Goal: Feedback & Contribution: Contribute content

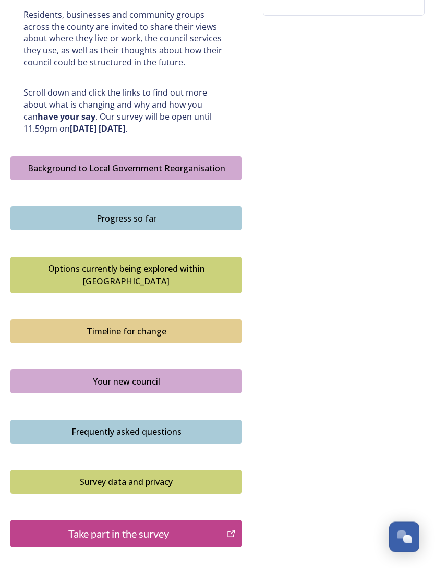
scroll to position [516, 0]
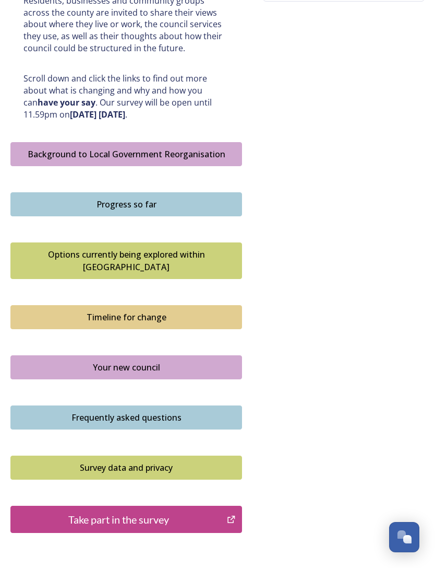
click at [142, 511] on div "Take part in the survey" at bounding box center [118, 519] width 205 height 16
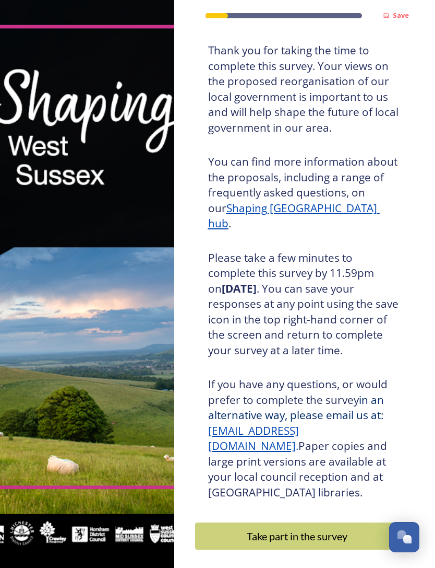
scroll to position [61, 0]
click at [282, 533] on div "Take part in the survey" at bounding box center [297, 536] width 193 height 16
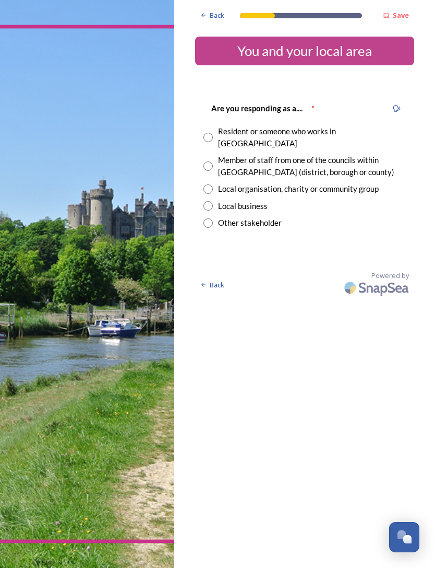
click at [209, 133] on input "radio" at bounding box center [208, 137] width 9 height 9
radio input "true"
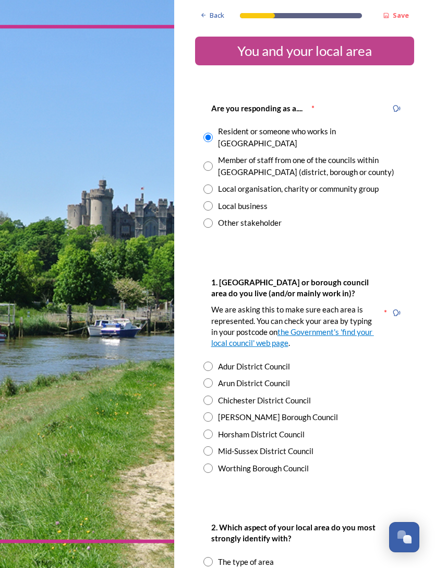
click at [209, 378] on input "radio" at bounding box center [208, 382] width 9 height 9
radio input "true"
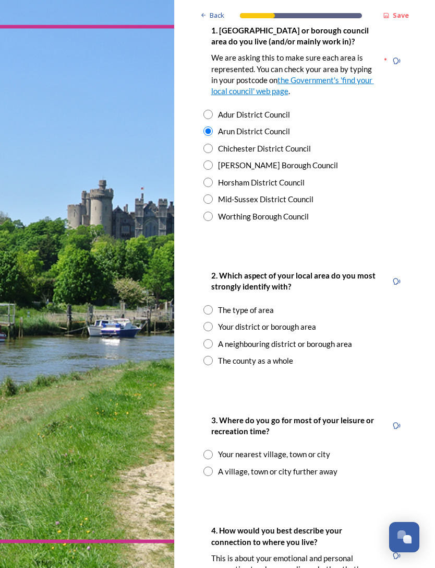
scroll to position [252, 0]
click at [213, 339] on input "radio" at bounding box center [208, 343] width 9 height 9
radio input "true"
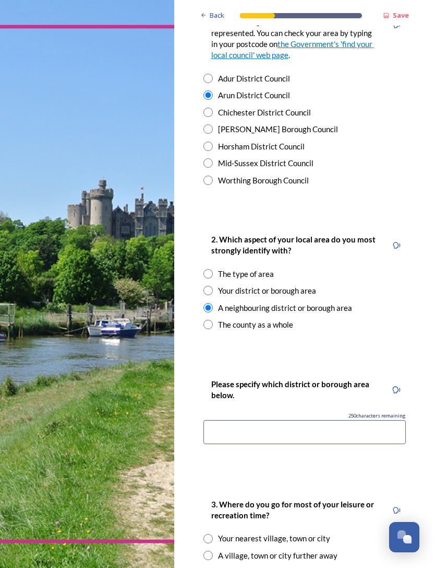
scroll to position [290, 0]
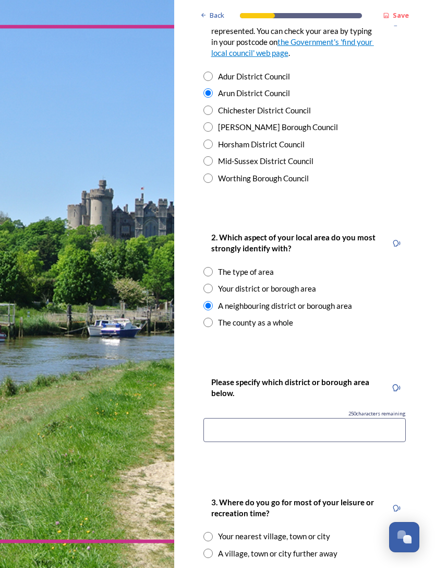
click at [219, 418] on input at bounding box center [305, 430] width 203 height 24
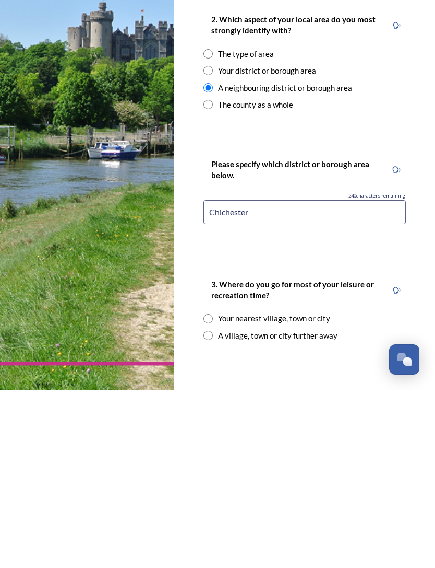
scroll to position [330, 0]
type input "Chichester"
click at [211, 508] on input "radio" at bounding box center [208, 512] width 9 height 9
radio input "true"
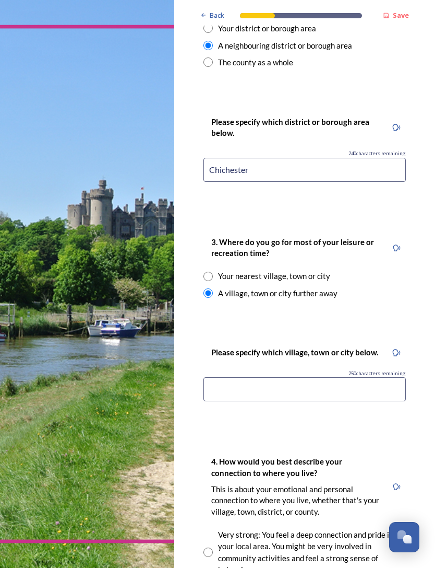
scroll to position [550, 0]
click at [228, 377] on input at bounding box center [305, 389] width 203 height 24
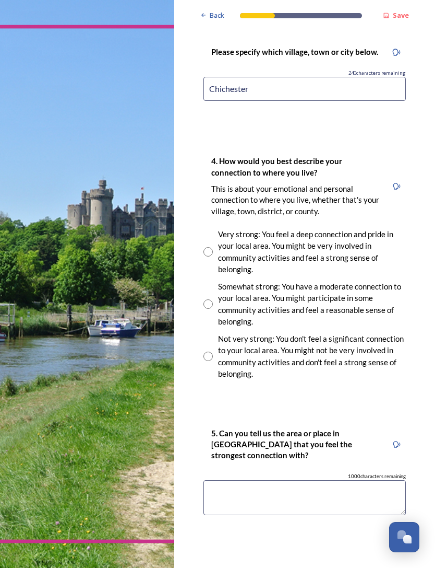
scroll to position [853, 0]
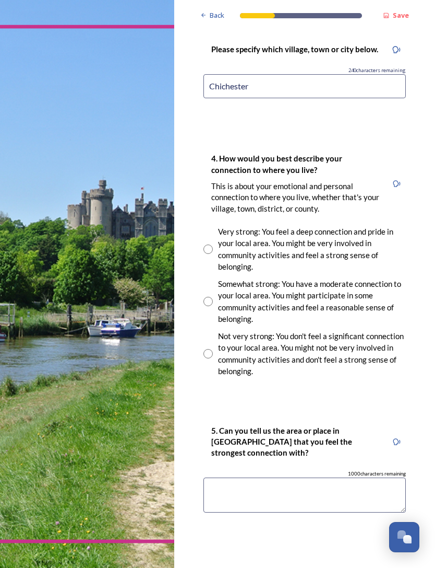
type input "Chichester"
click at [209, 244] on input "radio" at bounding box center [208, 248] width 9 height 9
radio input "true"
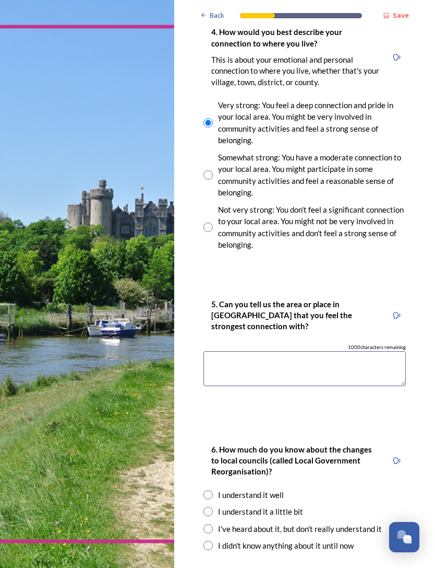
scroll to position [979, 0]
click at [211, 490] on input "radio" at bounding box center [208, 494] width 9 height 9
radio input "true"
click at [217, 351] on textarea at bounding box center [305, 368] width 203 height 35
type textarea "Bognor Regis and Chichester"
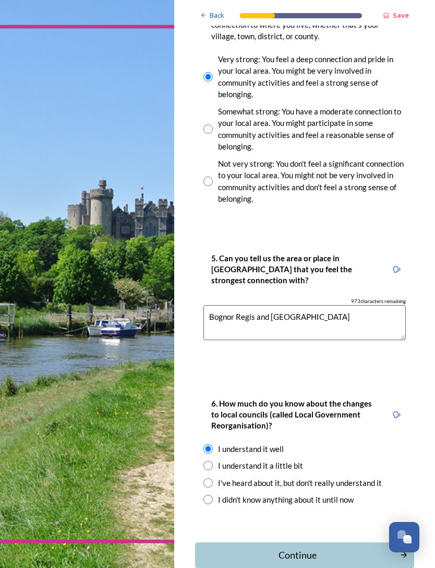
scroll to position [1024, 0]
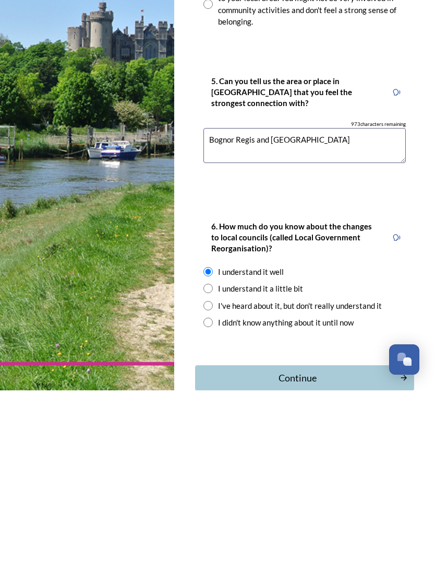
click at [315, 548] on div "Continue" at bounding box center [298, 555] width 194 height 14
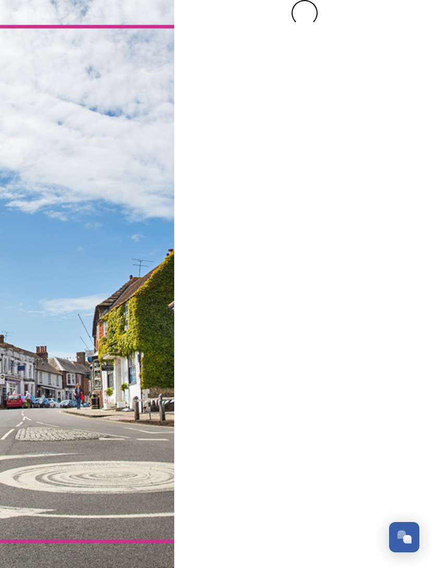
scroll to position [0, 0]
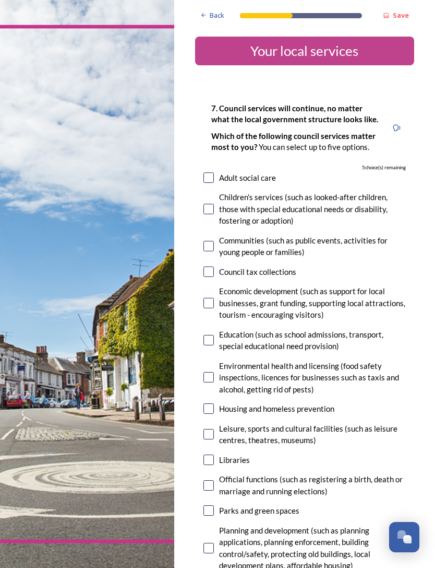
click at [213, 172] on input "checkbox" at bounding box center [209, 177] width 10 height 10
checkbox input "true"
click at [209, 204] on input "checkbox" at bounding box center [209, 209] width 10 height 10
checkbox input "true"
click at [210, 241] on input "checkbox" at bounding box center [209, 246] width 10 height 10
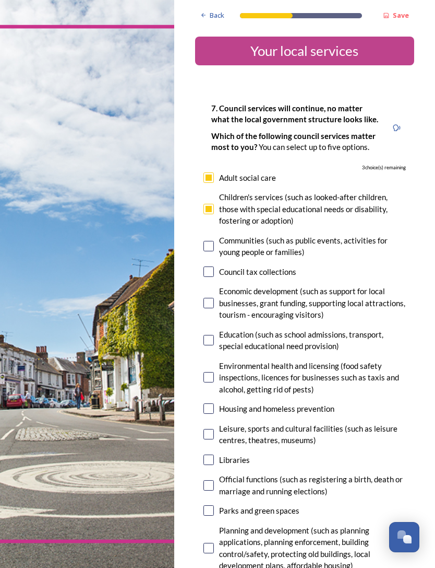
checkbox input "true"
click at [213, 298] on input "checkbox" at bounding box center [209, 303] width 10 height 10
checkbox input "true"
click at [209, 403] on input "checkbox" at bounding box center [209, 408] width 10 height 10
checkbox input "true"
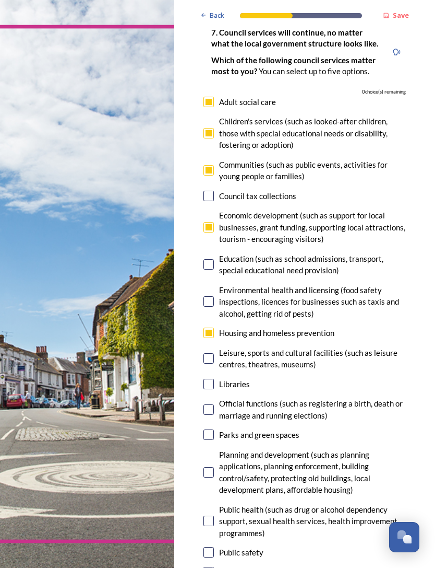
scroll to position [76, 0]
click at [213, 429] on input "checkbox" at bounding box center [209, 434] width 10 height 10
click at [208, 429] on input "checkbox" at bounding box center [209, 434] width 10 height 10
click at [210, 429] on input "checkbox" at bounding box center [209, 434] width 10 height 10
click at [207, 429] on input "checkbox" at bounding box center [209, 434] width 10 height 10
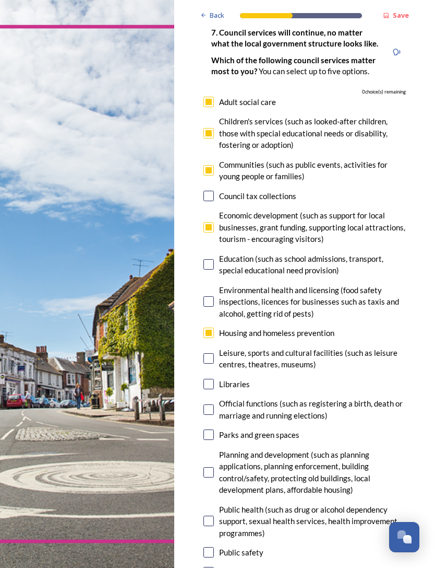
checkbox input "false"
click at [212, 449] on div "Planning and development (such as planning applications, planning enforcement, …" at bounding box center [305, 472] width 203 height 47
click at [211, 449] on div "Planning and development (such as planning applications, planning enforcement, …" at bounding box center [305, 472] width 203 height 47
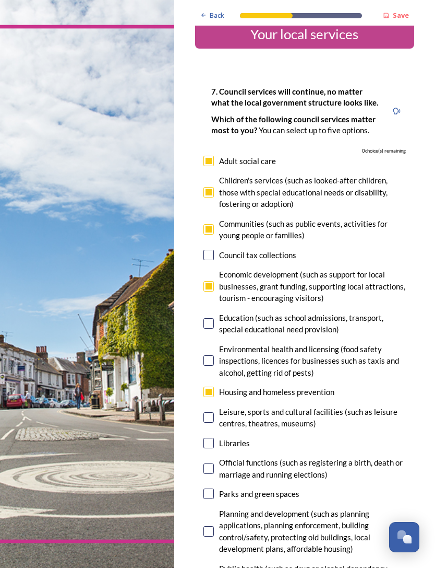
scroll to position [16, 0]
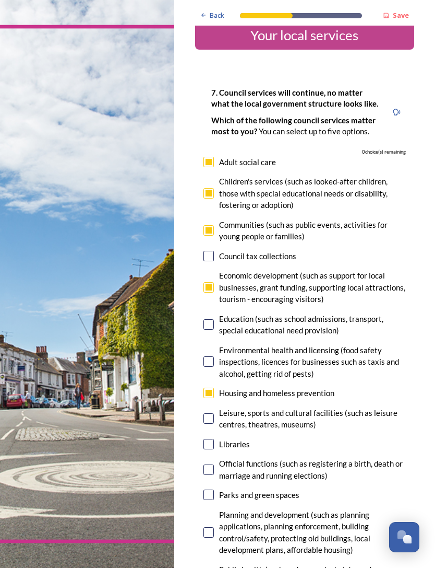
click at [213, 387] on input "checkbox" at bounding box center [209, 392] width 10 height 10
checkbox input "false"
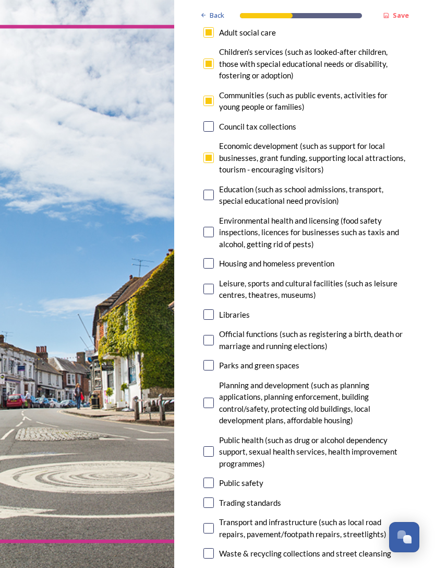
scroll to position [146, 0]
click at [213, 359] on input "checkbox" at bounding box center [209, 364] width 10 height 10
checkbox input "true"
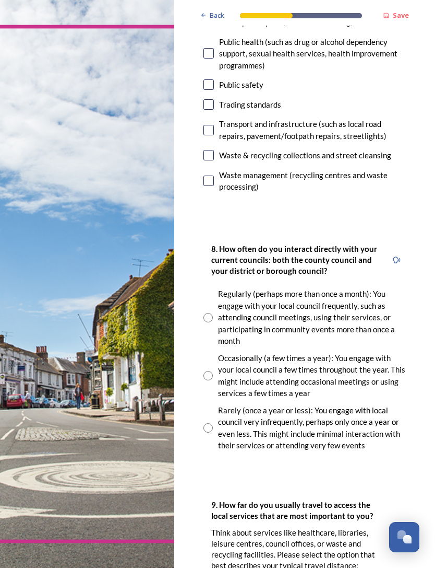
scroll to position [543, 0]
click at [211, 313] on input "radio" at bounding box center [208, 317] width 9 height 9
radio input "true"
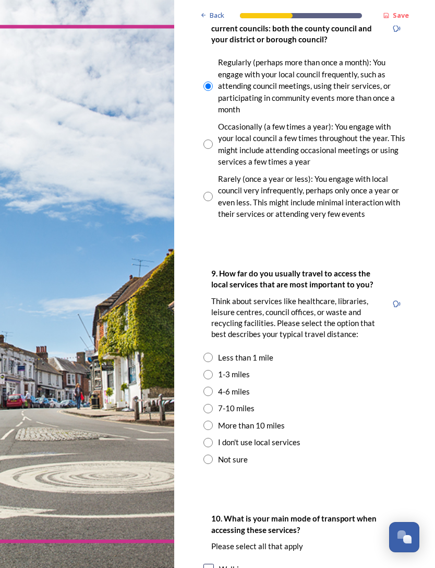
scroll to position [774, 0]
click at [210, 386] on input "radio" at bounding box center [208, 390] width 9 height 9
radio input "true"
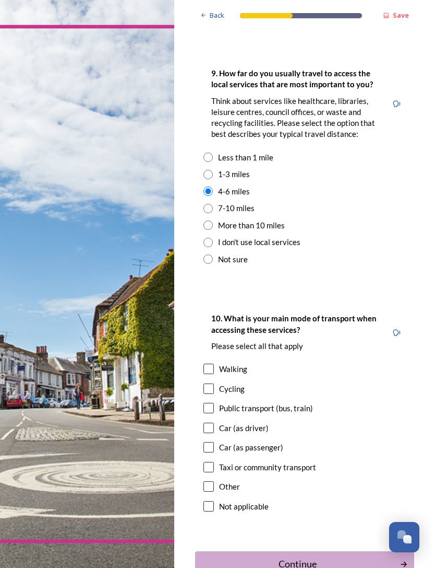
scroll to position [975, 0]
click at [210, 402] on input "checkbox" at bounding box center [209, 407] width 10 height 10
checkbox input "true"
click at [303, 556] on div "Continue" at bounding box center [298, 563] width 194 height 14
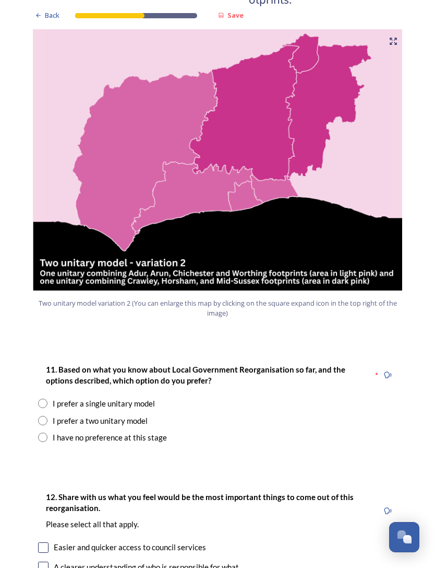
scroll to position [1099, 0]
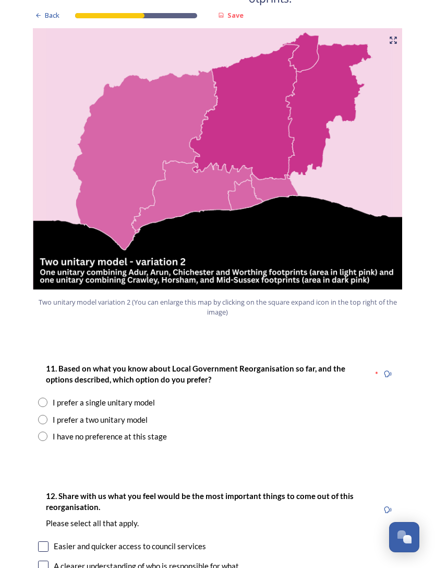
click at [47, 414] on div "I prefer a two unitary model" at bounding box center [217, 420] width 359 height 12
radio input "true"
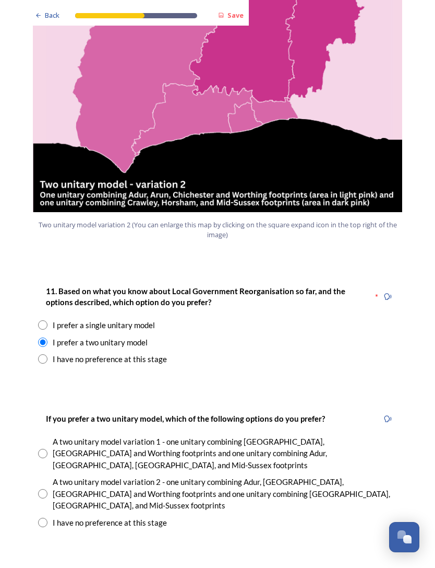
scroll to position [1176, 0]
click at [47, 435] on div "A two unitary model variation 1 - one unitary combining Arun, Chichester and Wo…" at bounding box center [217, 453] width 359 height 36
radio input "true"
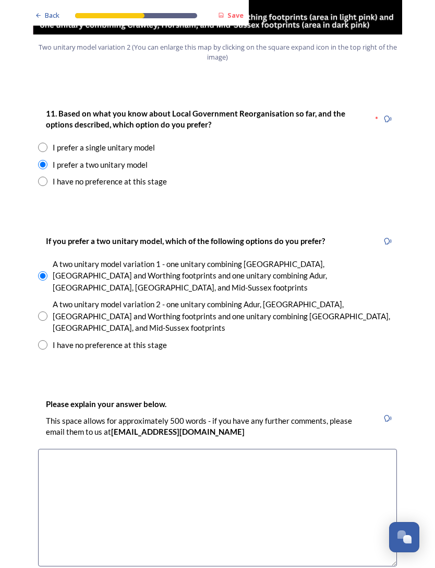
scroll to position [1361, 0]
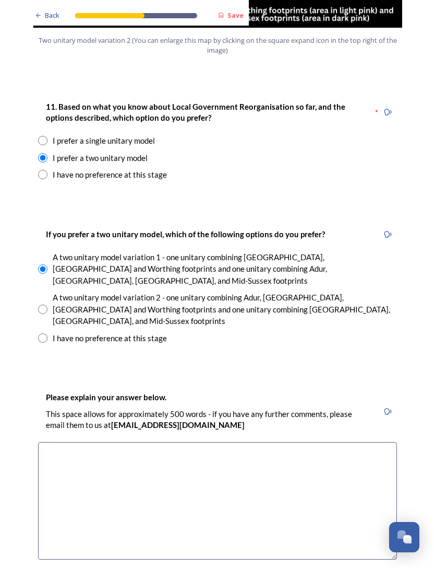
click at [64, 442] on textarea at bounding box center [217, 500] width 359 height 117
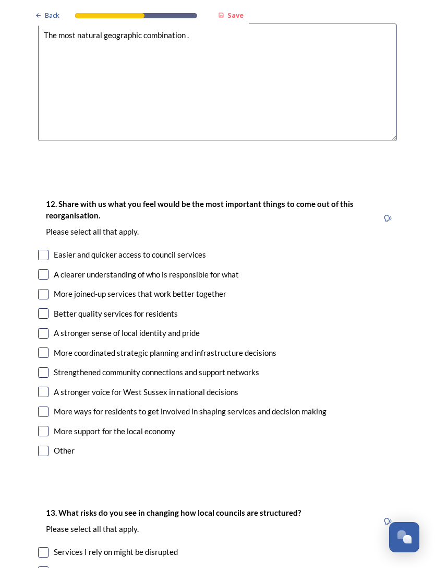
scroll to position [1777, 0]
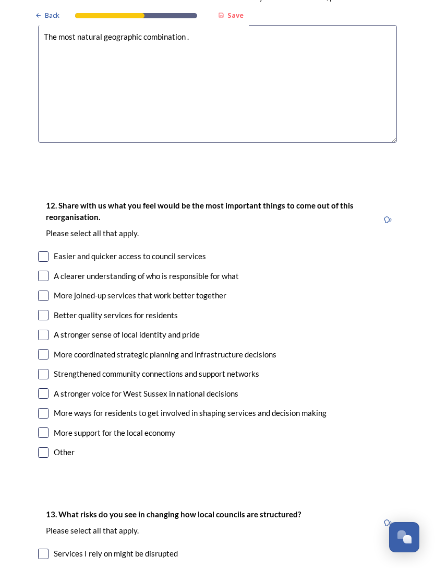
type textarea "The most natural geographic combination ."
click at [59, 250] on div "Easier and quicker access to council services" at bounding box center [130, 256] width 152 height 12
checkbox input "true"
click at [48, 270] on input "checkbox" at bounding box center [43, 275] width 10 height 10
checkbox input "true"
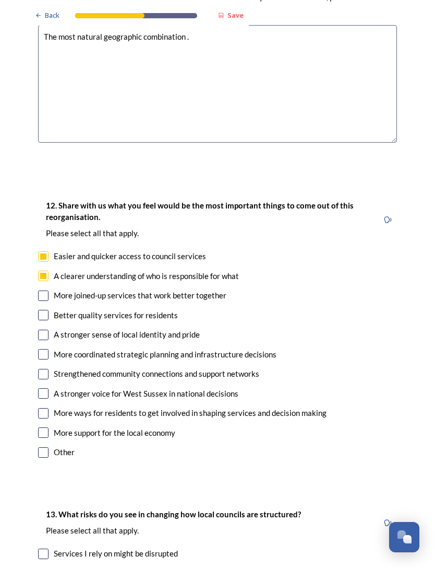
click at [46, 310] on input "checkbox" at bounding box center [43, 315] width 10 height 10
checkbox input "true"
click at [47, 329] on input "checkbox" at bounding box center [43, 334] width 10 height 10
checkbox input "true"
click at [46, 388] on input "checkbox" at bounding box center [43, 393] width 10 height 10
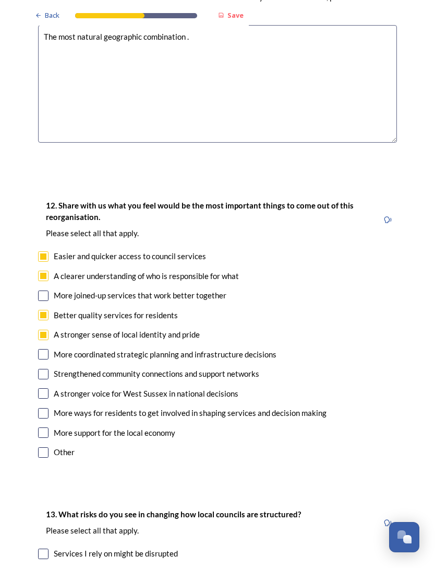
checkbox input "true"
click at [47, 408] on input "checkbox" at bounding box center [43, 413] width 10 height 10
checkbox input "true"
click at [56, 427] on div "More support for the local economy" at bounding box center [115, 433] width 122 height 12
checkbox input "true"
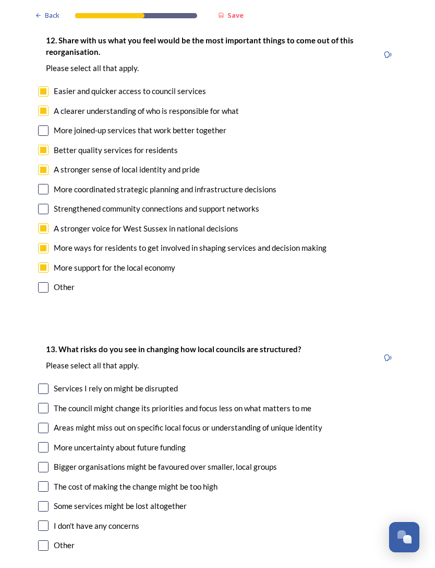
scroll to position [1943, 0]
click at [48, 383] on input "checkbox" at bounding box center [43, 388] width 10 height 10
checkbox input "true"
click at [43, 422] on input "checkbox" at bounding box center [43, 427] width 10 height 10
checkbox input "true"
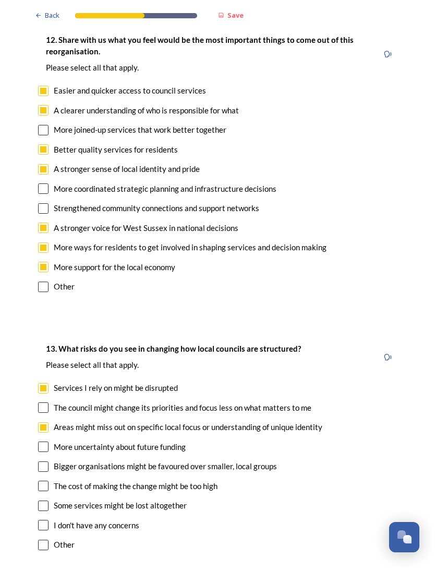
click at [45, 461] on input "checkbox" at bounding box center [43, 466] width 10 height 10
checkbox input "true"
click at [44, 500] on input "checkbox" at bounding box center [43, 505] width 10 height 10
checkbox input "true"
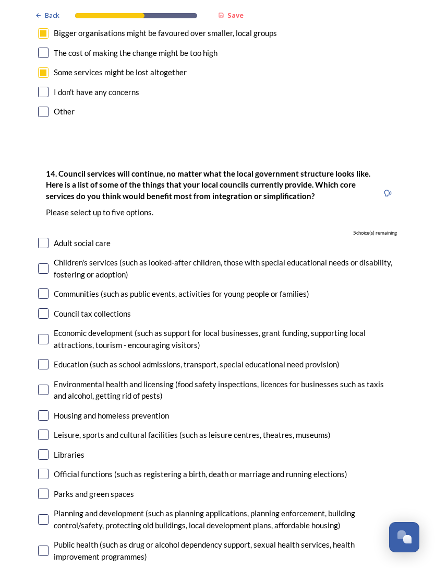
scroll to position [2376, 0]
click at [45, 238] on input "checkbox" at bounding box center [43, 243] width 10 height 10
checkbox input "true"
click at [48, 263] on input "checkbox" at bounding box center [43, 268] width 10 height 10
checkbox input "true"
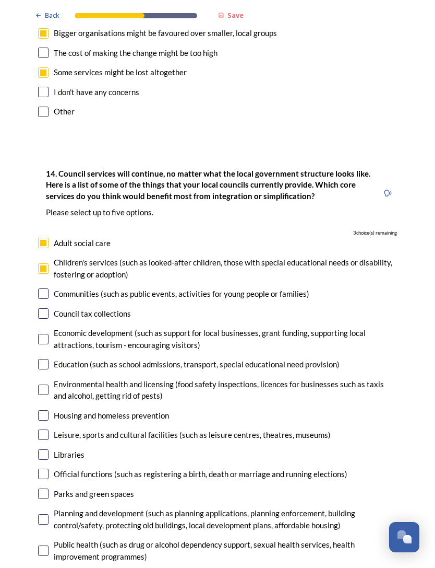
click at [46, 410] on input "checkbox" at bounding box center [43, 415] width 10 height 10
checkbox input "true"
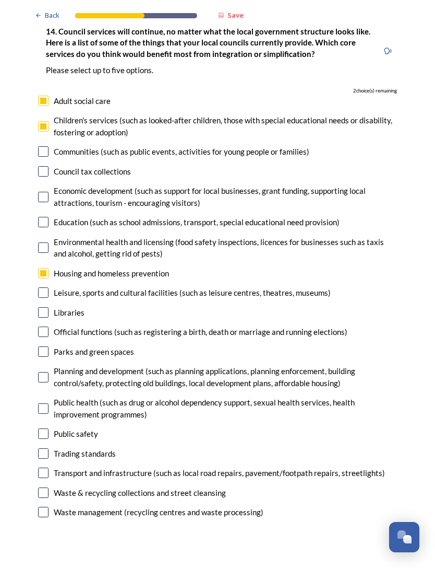
scroll to position [2518, 0]
click at [45, 467] on input "checkbox" at bounding box center [43, 472] width 10 height 10
checkbox input "true"
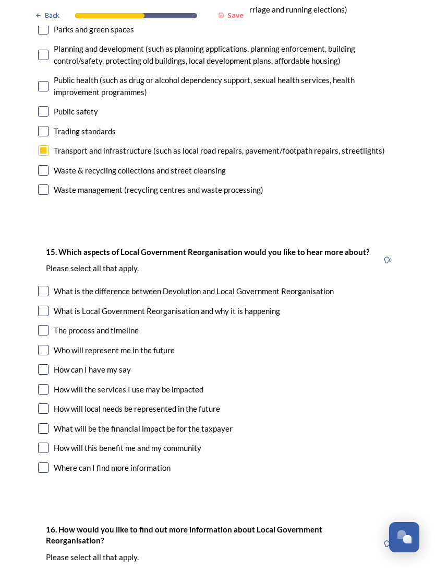
scroll to position [2842, 0]
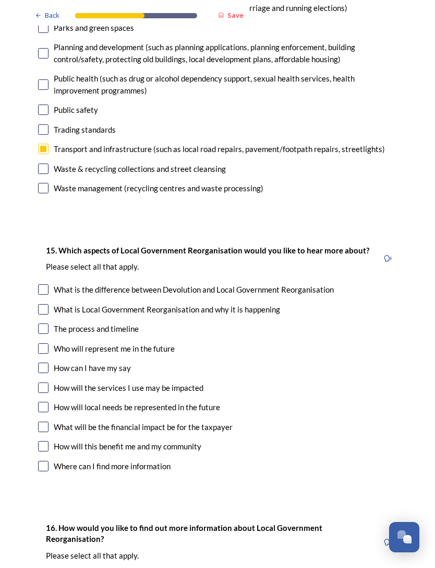
click at [44, 304] on input "checkbox" at bounding box center [43, 309] width 10 height 10
checkbox input "true"
click at [46, 362] on input "checkbox" at bounding box center [43, 367] width 10 height 10
checkbox input "true"
click at [47, 382] on input "checkbox" at bounding box center [43, 387] width 10 height 10
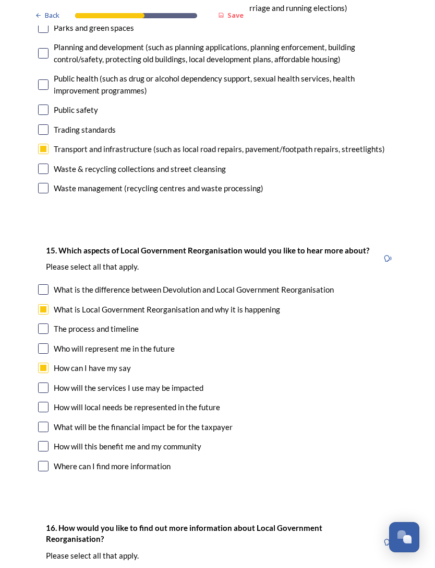
checkbox input "true"
click at [44, 441] on input "checkbox" at bounding box center [43, 446] width 10 height 10
checkbox input "true"
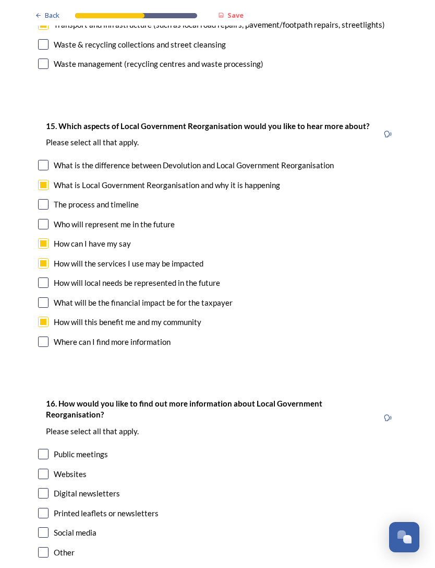
scroll to position [2965, 0]
click at [52, 527] on div "Social media" at bounding box center [217, 533] width 359 height 12
checkbox input "true"
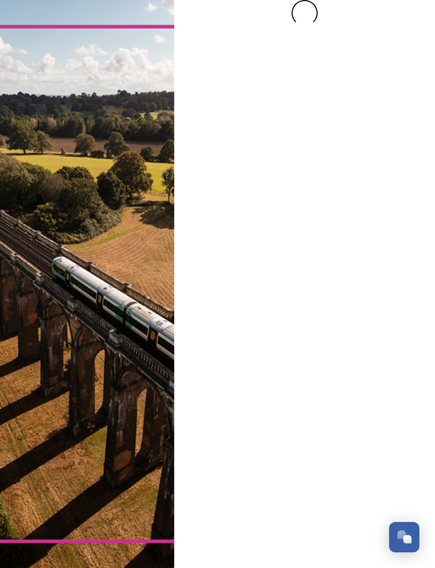
scroll to position [0, 0]
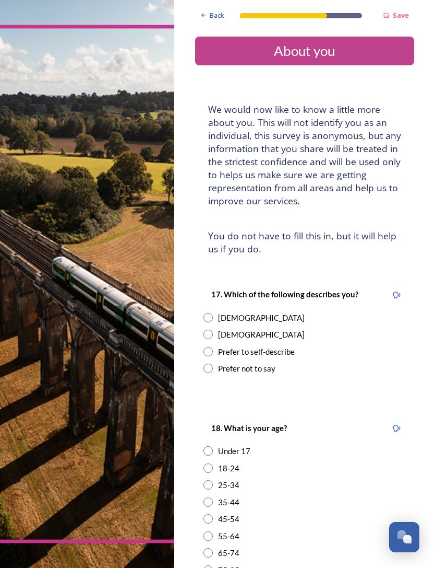
click at [212, 329] on input "radio" at bounding box center [208, 333] width 9 height 9
radio input "true"
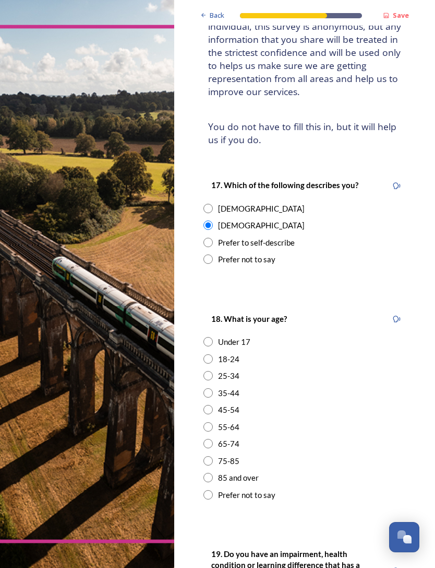
scroll to position [109, 0]
click at [209, 439] on input "radio" at bounding box center [208, 443] width 9 height 9
radio input "true"
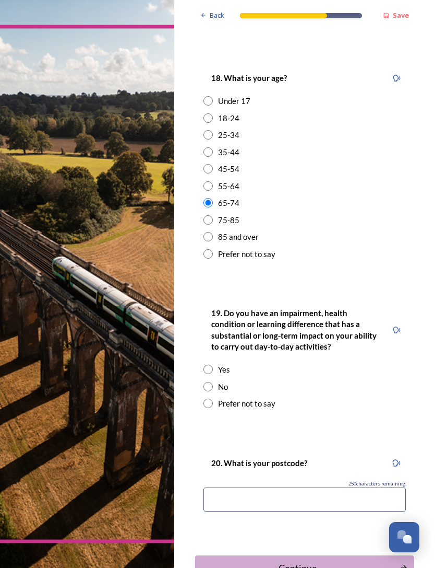
scroll to position [350, 0]
click at [213, 381] on input "radio" at bounding box center [208, 385] width 9 height 9
radio input "true"
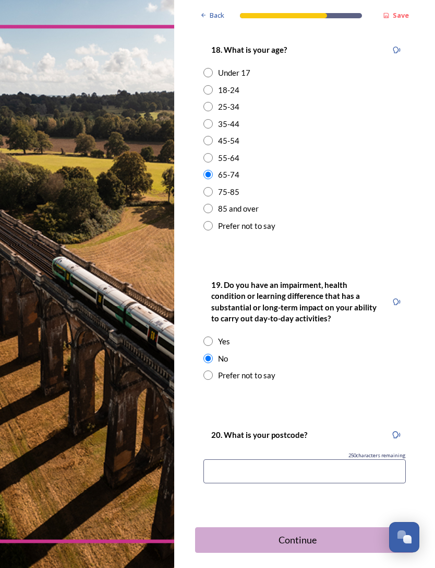
scroll to position [378, 0]
click at [219, 459] on input at bounding box center [305, 471] width 203 height 24
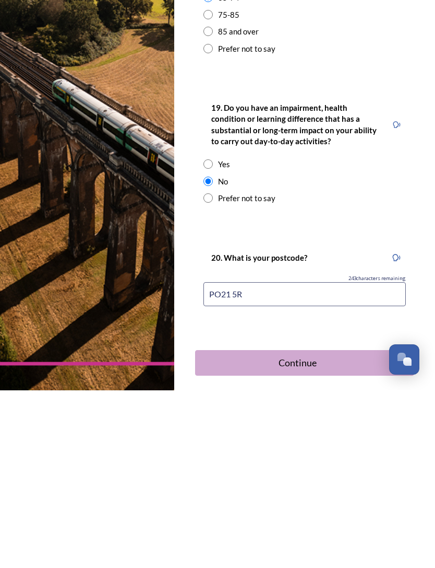
type input "PO21 5RA"
click at [331, 533] on div "Continue" at bounding box center [298, 540] width 194 height 14
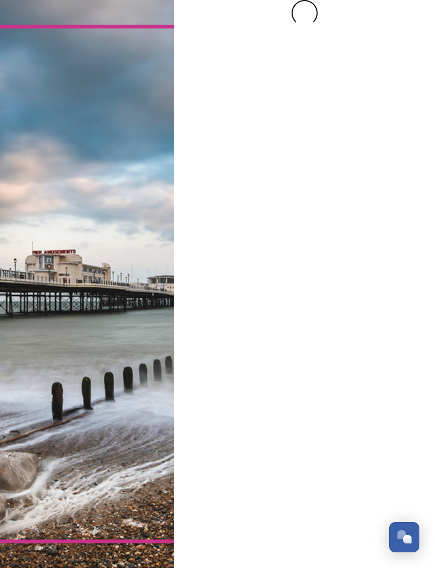
scroll to position [0, 0]
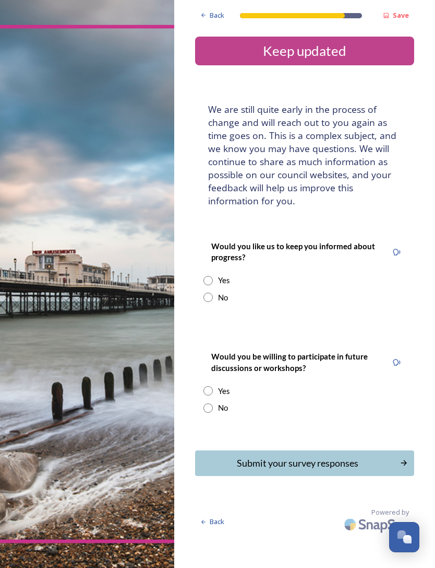
click at [214, 274] on div "Yes" at bounding box center [305, 280] width 203 height 12
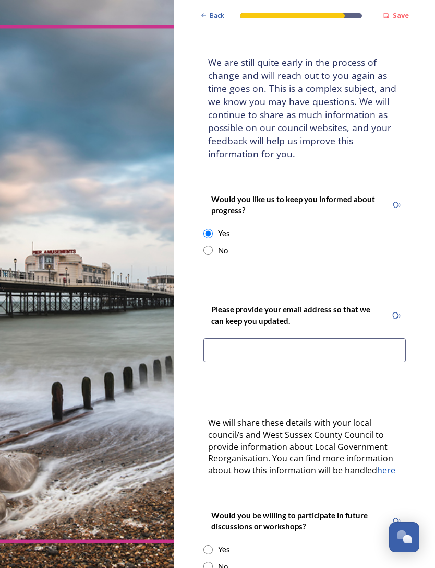
scroll to position [47, 0]
click at [221, 244] on div "No" at bounding box center [223, 250] width 10 height 12
radio input "false"
radio input "true"
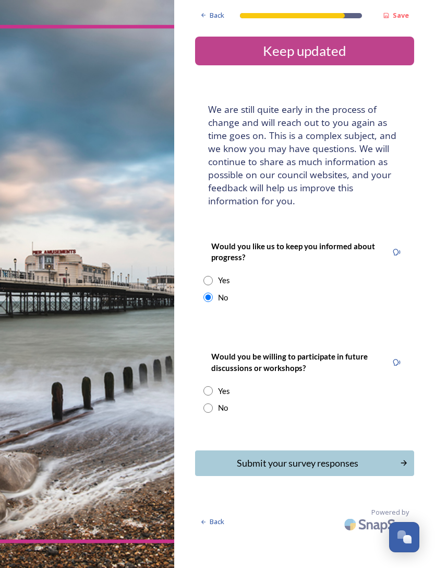
click at [213, 386] on input "radio" at bounding box center [208, 390] width 9 height 9
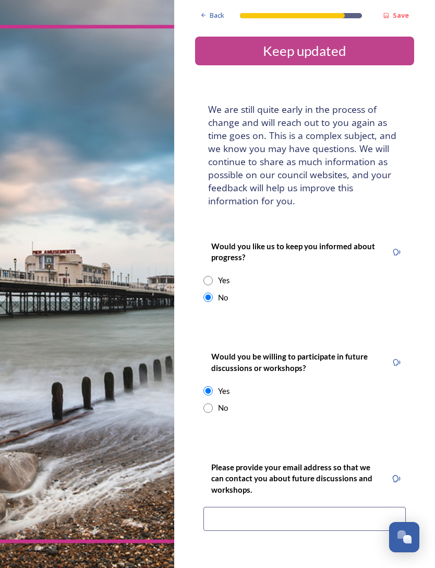
click at [214, 402] on div "No" at bounding box center [305, 408] width 203 height 12
radio input "false"
radio input "true"
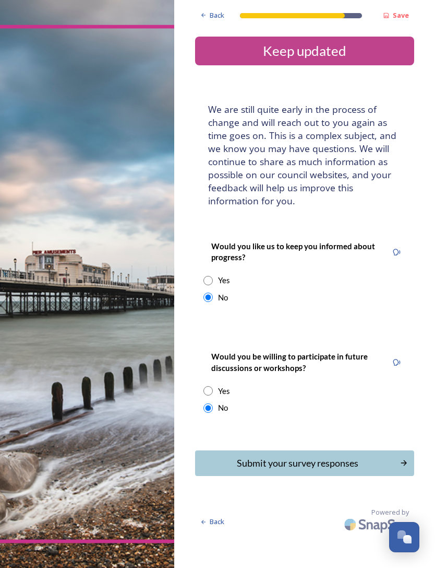
click at [314, 456] on div "Submit your survey responses" at bounding box center [298, 463] width 194 height 14
